Goal: Information Seeking & Learning: Learn about a topic

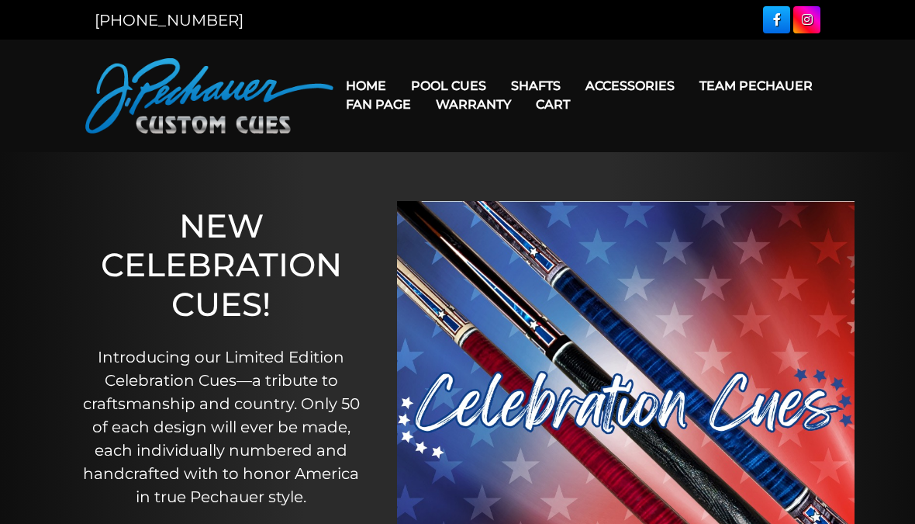
click at [248, 81] on img at bounding box center [209, 95] width 248 height 75
click at [687, 99] on link "Team Pechauer" at bounding box center [756, 86] width 138 height 40
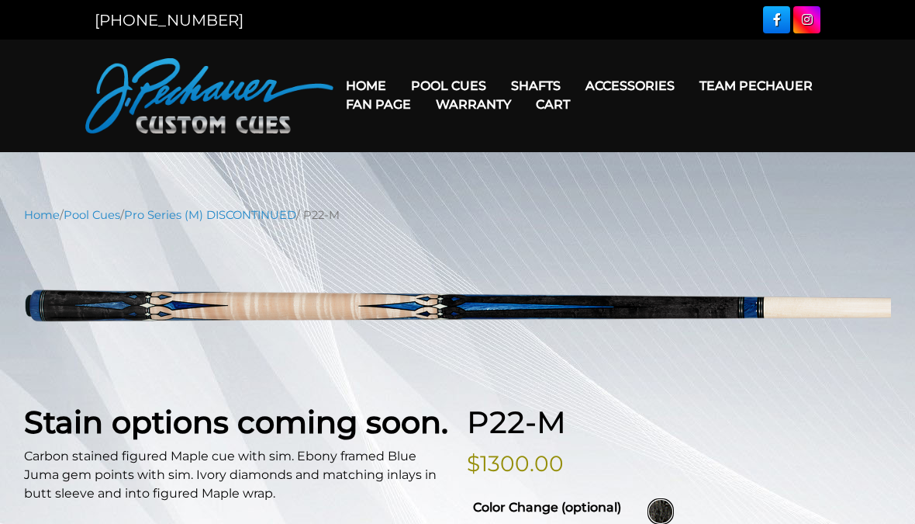
select select "********"
click at [838, 97] on header "MENU Home Pool Cues Celebration Cue JP Series (T) – NEW Pro Series (R) – NEW Ch…" at bounding box center [457, 96] width 915 height 112
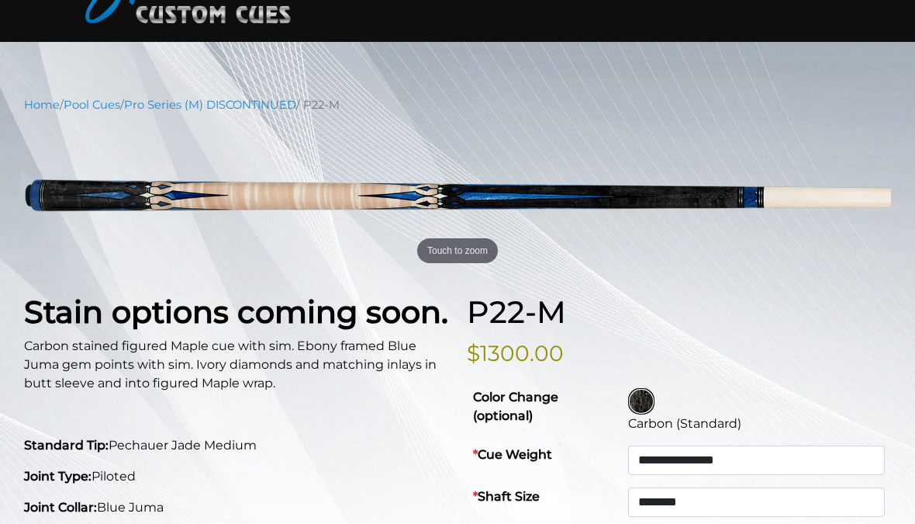
scroll to position [109, 0]
click at [105, 372] on p "Carbon stained figured Maple cue with sim. Ebony framed Blue Juma gem points wi…" at bounding box center [236, 365] width 424 height 56
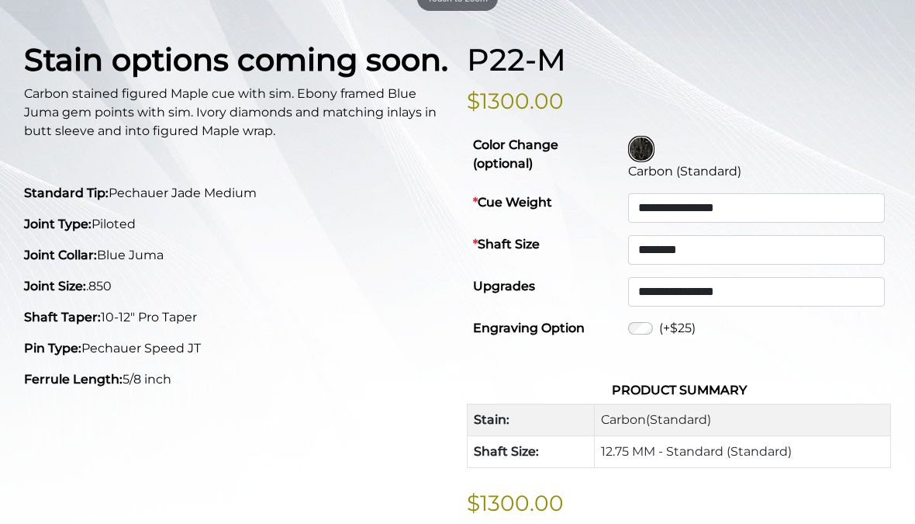
scroll to position [421, 0]
